Goal: Task Accomplishment & Management: Manage account settings

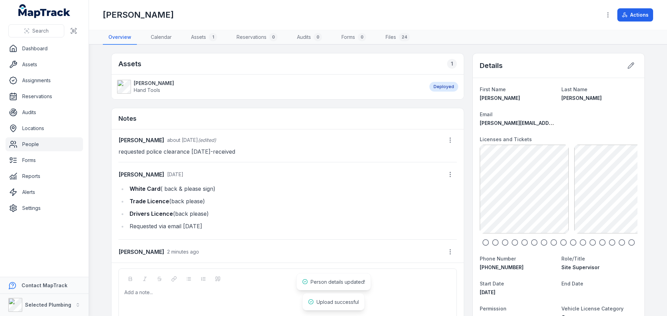
scroll to position [65, 0]
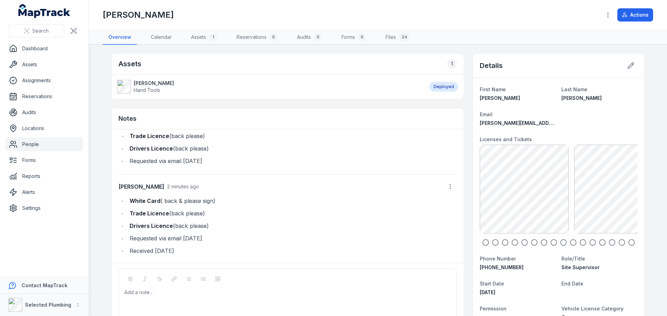
click at [492, 244] on circle "button" at bounding box center [495, 243] width 6 height 6
click at [504, 242] on icon "button" at bounding box center [504, 242] width 7 height 7
click at [511, 242] on icon "button" at bounding box center [514, 242] width 7 height 7
click at [523, 242] on icon "button" at bounding box center [524, 242] width 7 height 7
click at [527, 242] on div at bounding box center [558, 242] width 158 height 7
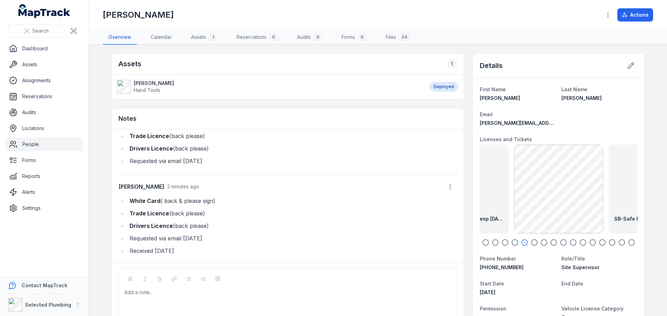
click at [544, 242] on icon "button" at bounding box center [543, 242] width 7 height 7
drag, startPoint x: 564, startPoint y: 240, endPoint x: 582, endPoint y: 240, distance: 17.4
click at [567, 241] on div at bounding box center [558, 242] width 158 height 7
click at [588, 240] on div at bounding box center [558, 242] width 158 height 7
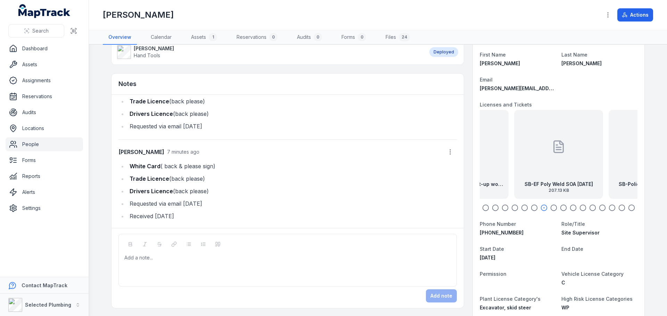
click at [32, 143] on link "People" at bounding box center [44, 144] width 77 height 14
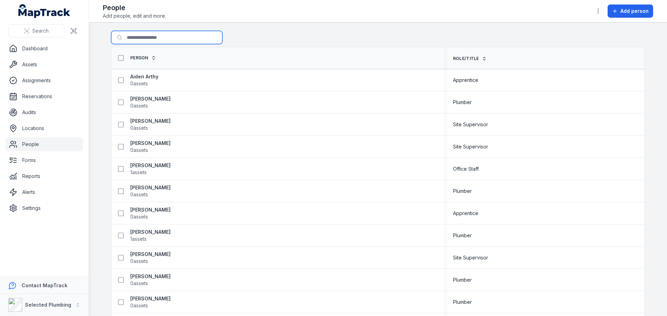
click at [132, 36] on input "Search for people" at bounding box center [166, 37] width 111 height 13
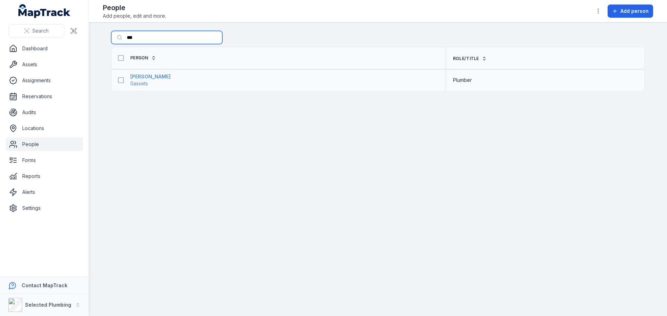
type input "***"
click at [140, 77] on strong "[PERSON_NAME]" at bounding box center [150, 76] width 40 height 7
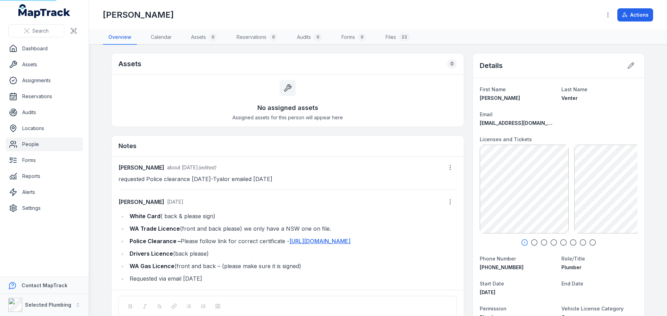
scroll to position [44, 0]
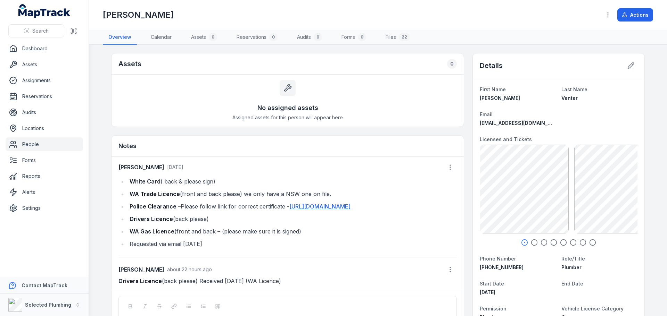
click at [530, 242] on icon "button" at bounding box center [533, 242] width 7 height 7
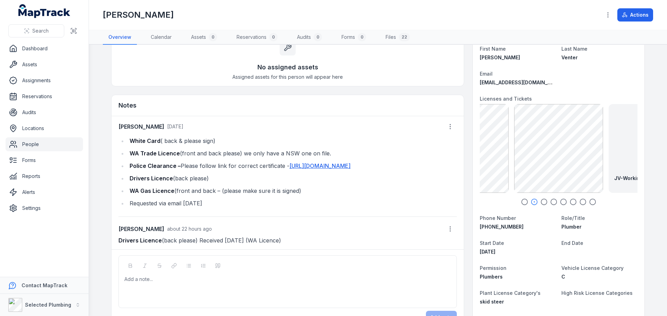
scroll to position [35, 0]
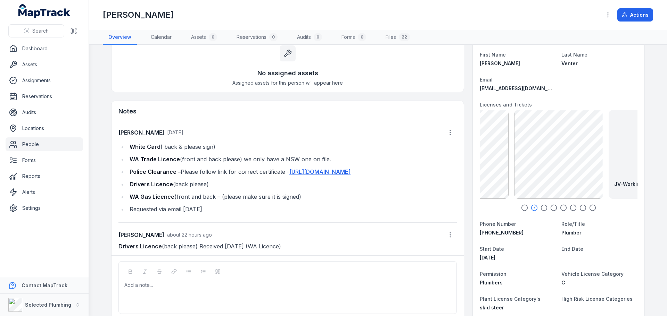
click at [543, 207] on icon "button" at bounding box center [543, 207] width 7 height 7
click at [551, 207] on icon "button" at bounding box center [553, 207] width 7 height 7
click at [560, 208] on icon "button" at bounding box center [563, 207] width 7 height 7
click at [570, 208] on icon "button" at bounding box center [572, 207] width 7 height 7
click at [581, 208] on icon "button" at bounding box center [582, 207] width 7 height 7
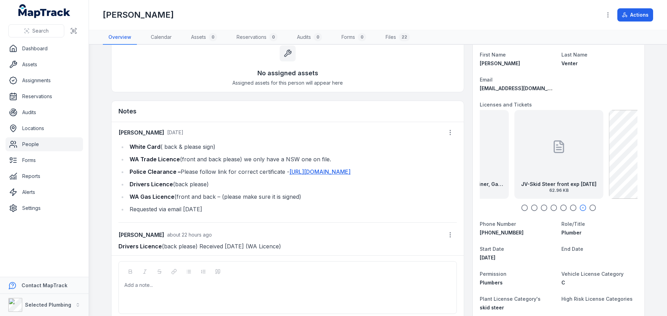
click at [593, 208] on circle "button" at bounding box center [593, 208] width 6 height 6
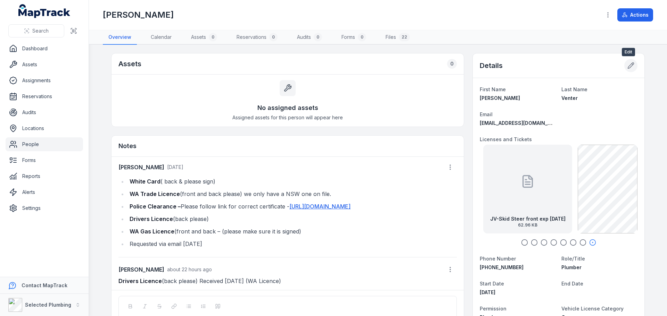
click at [630, 65] on icon at bounding box center [630, 65] width 7 height 7
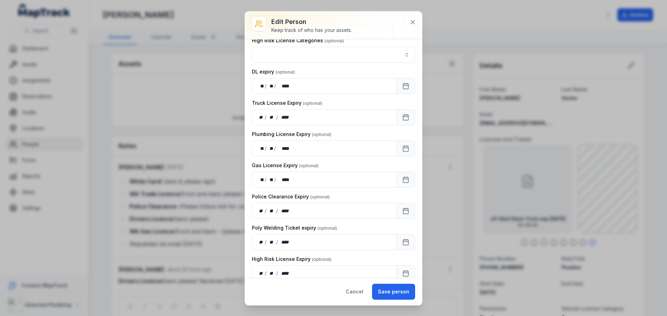
scroll to position [486, 0]
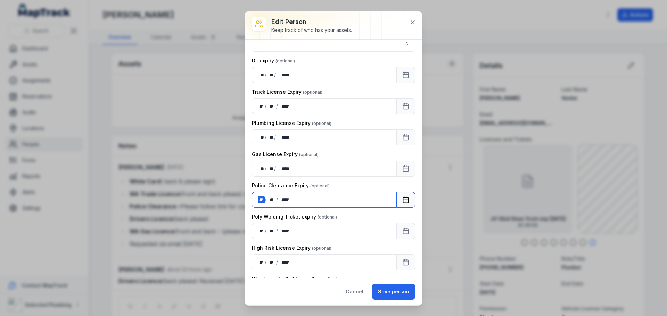
click at [261, 203] on div "**" at bounding box center [261, 200] width 7 height 7
click at [259, 203] on div "**" at bounding box center [261, 200] width 7 height 7
click at [313, 208] on div "** ** / ** ** / **** ****" at bounding box center [324, 200] width 145 height 16
click at [396, 293] on button "Save person" at bounding box center [393, 292] width 43 height 16
